Goal: Navigation & Orientation: Find specific page/section

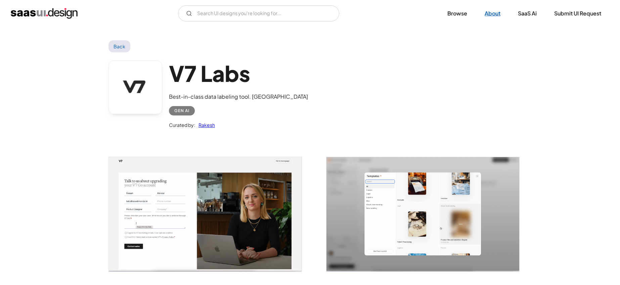
click at [489, 13] on link "About" at bounding box center [492, 13] width 32 height 15
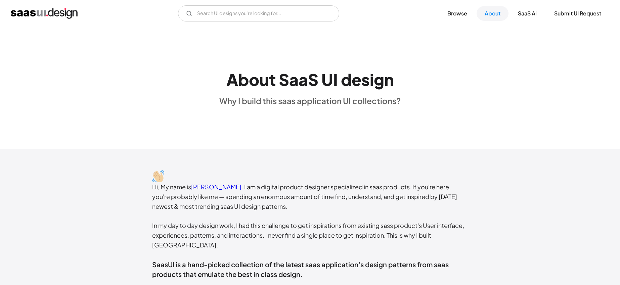
scroll to position [5, 0]
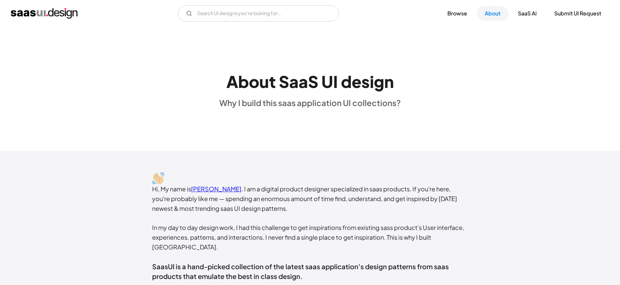
click at [225, 190] on link "Rakesh Mondal" at bounding box center [216, 189] width 50 height 8
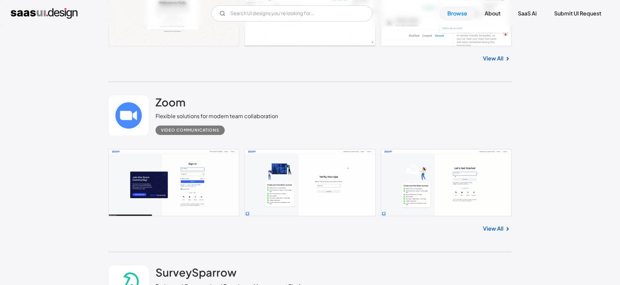
scroll to position [483, 0]
click at [498, 231] on link "View All" at bounding box center [493, 229] width 20 height 8
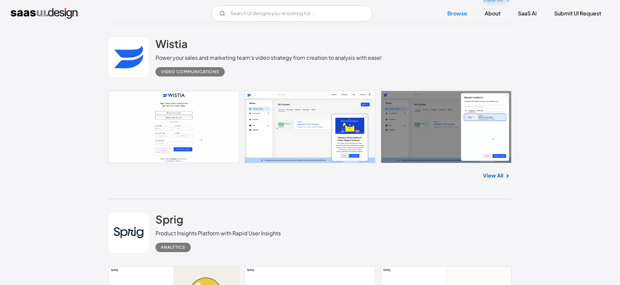
scroll to position [1408, 0]
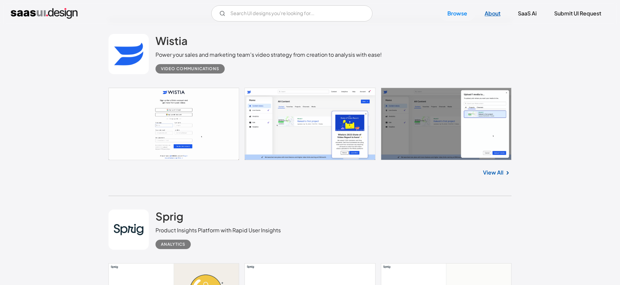
click at [495, 13] on link "About" at bounding box center [492, 13] width 32 height 15
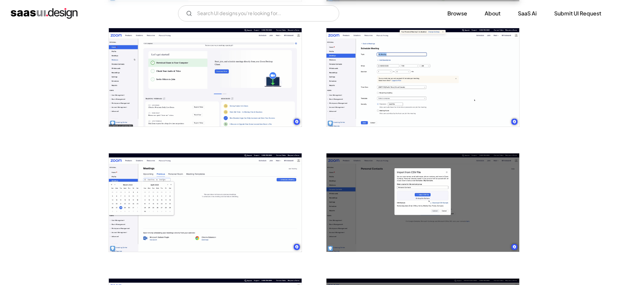
scroll to position [523, 0]
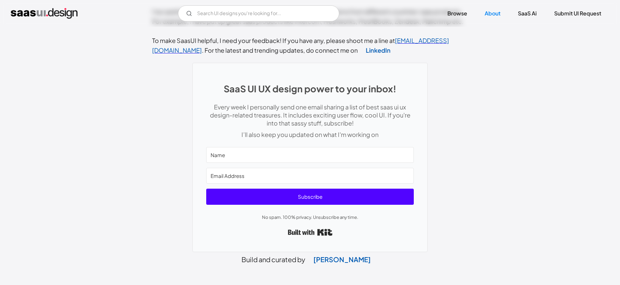
scroll to position [310, 0]
